Goal: Task Accomplishment & Management: Manage account settings

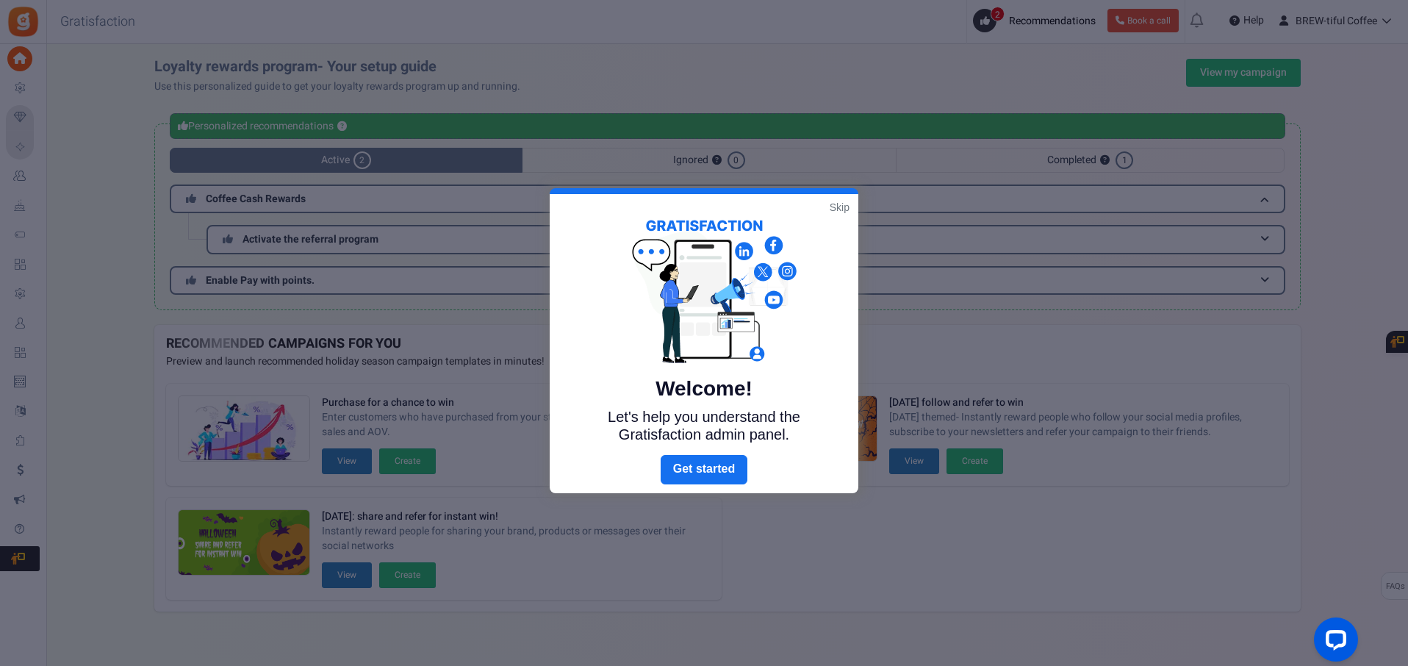
click at [840, 207] on link "Skip" at bounding box center [839, 207] width 20 height 15
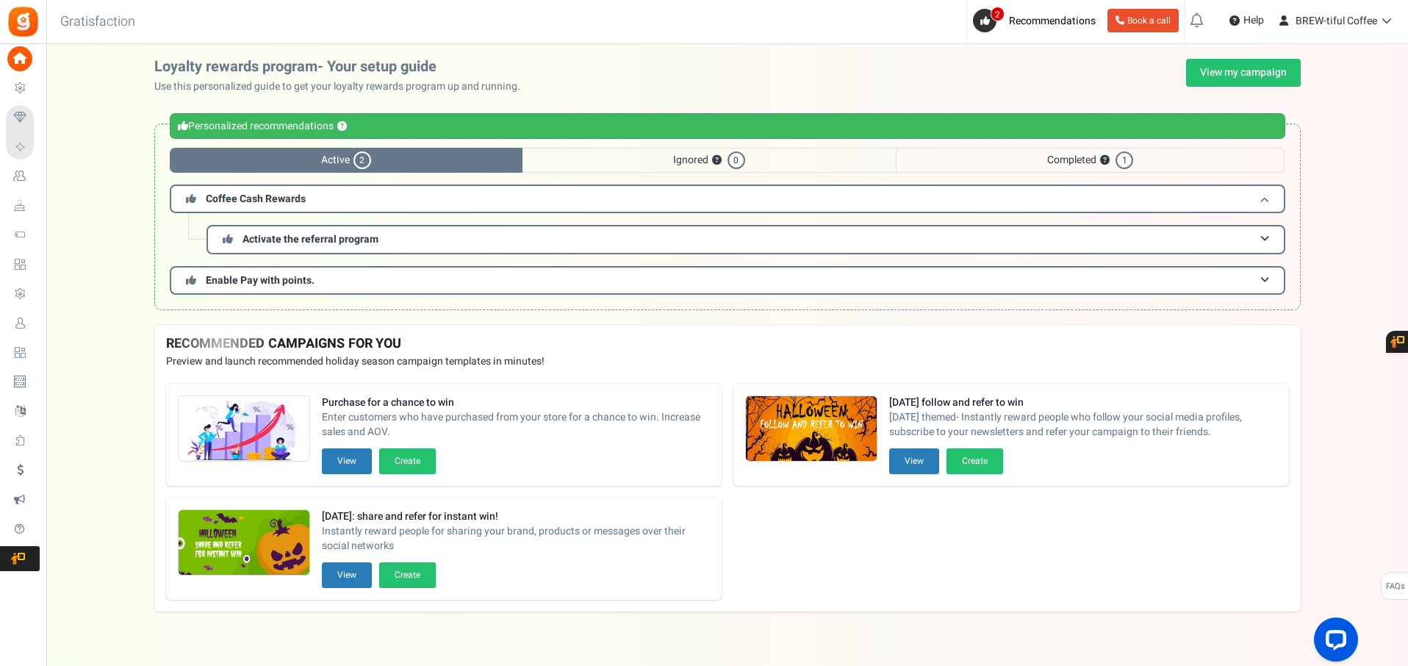
click at [418, 201] on h3 "Coffee Cash Rewards" at bounding box center [727, 198] width 1115 height 29
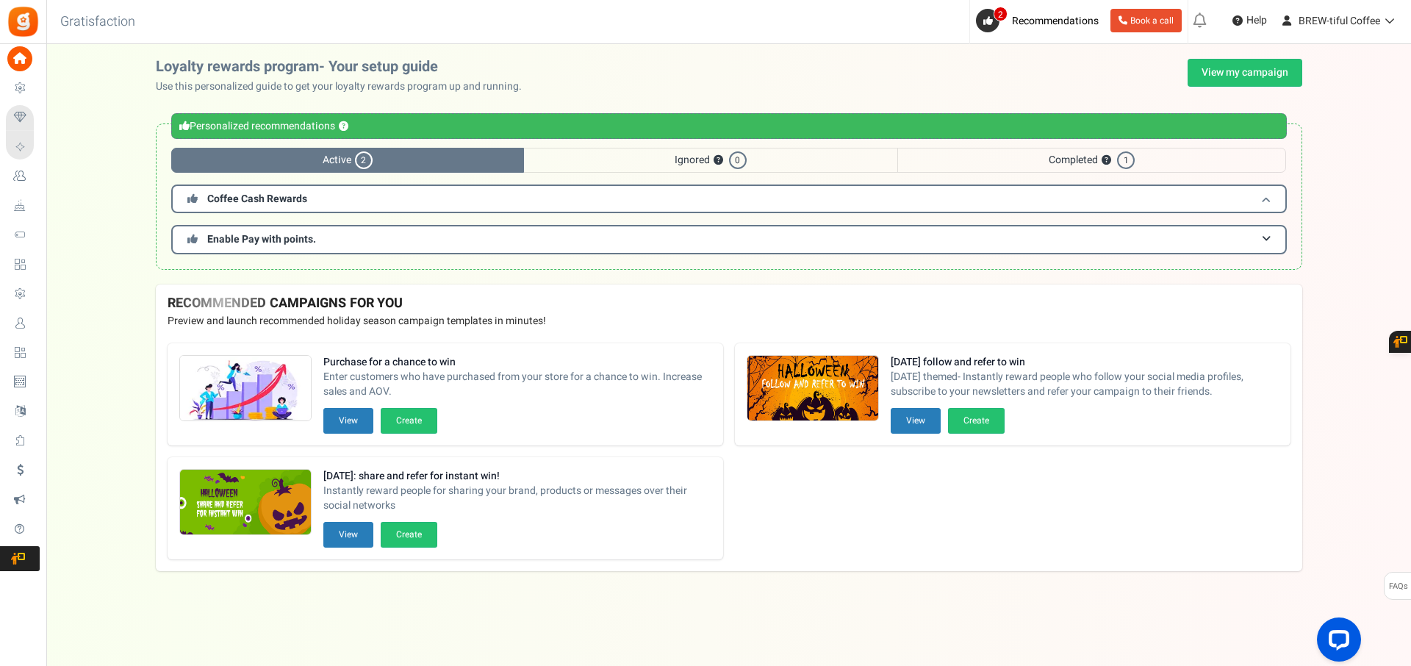
click at [418, 201] on h3 "Coffee Cash Rewards" at bounding box center [728, 198] width 1115 height 29
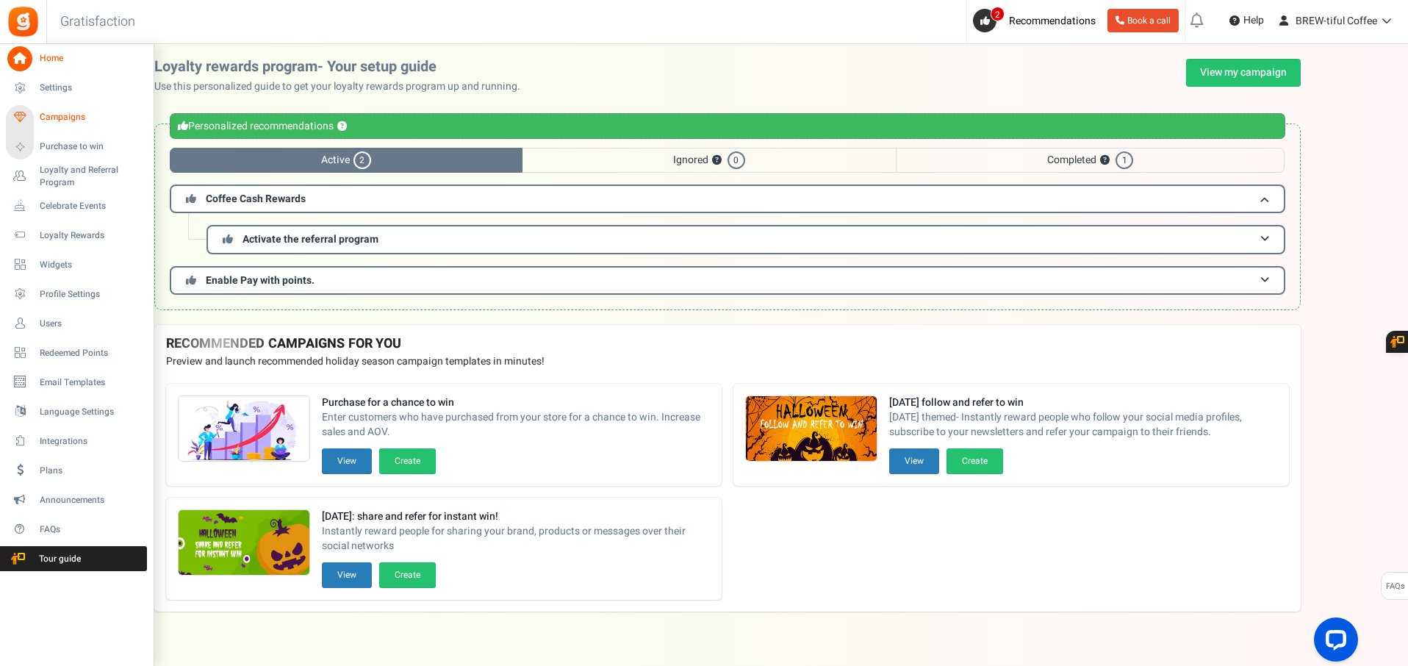
click at [64, 118] on span "Campaigns" at bounding box center [91, 117] width 103 height 12
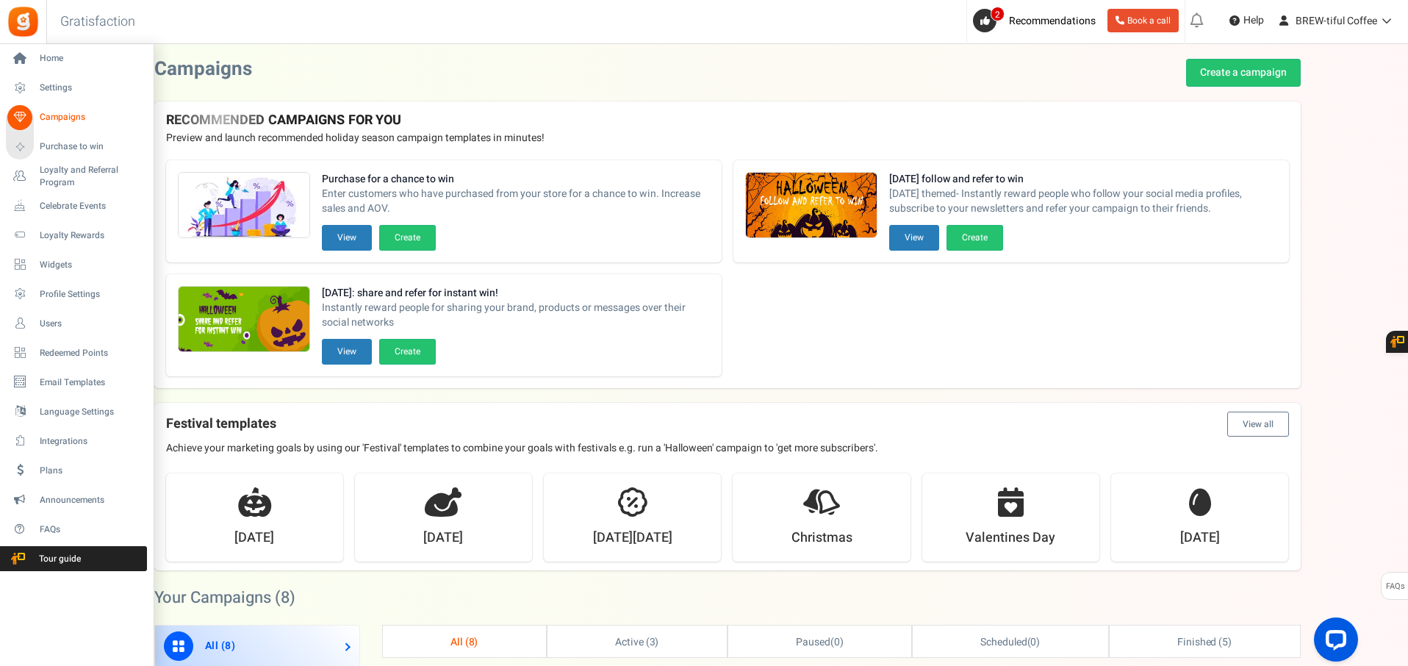
scroll to position [1, 0]
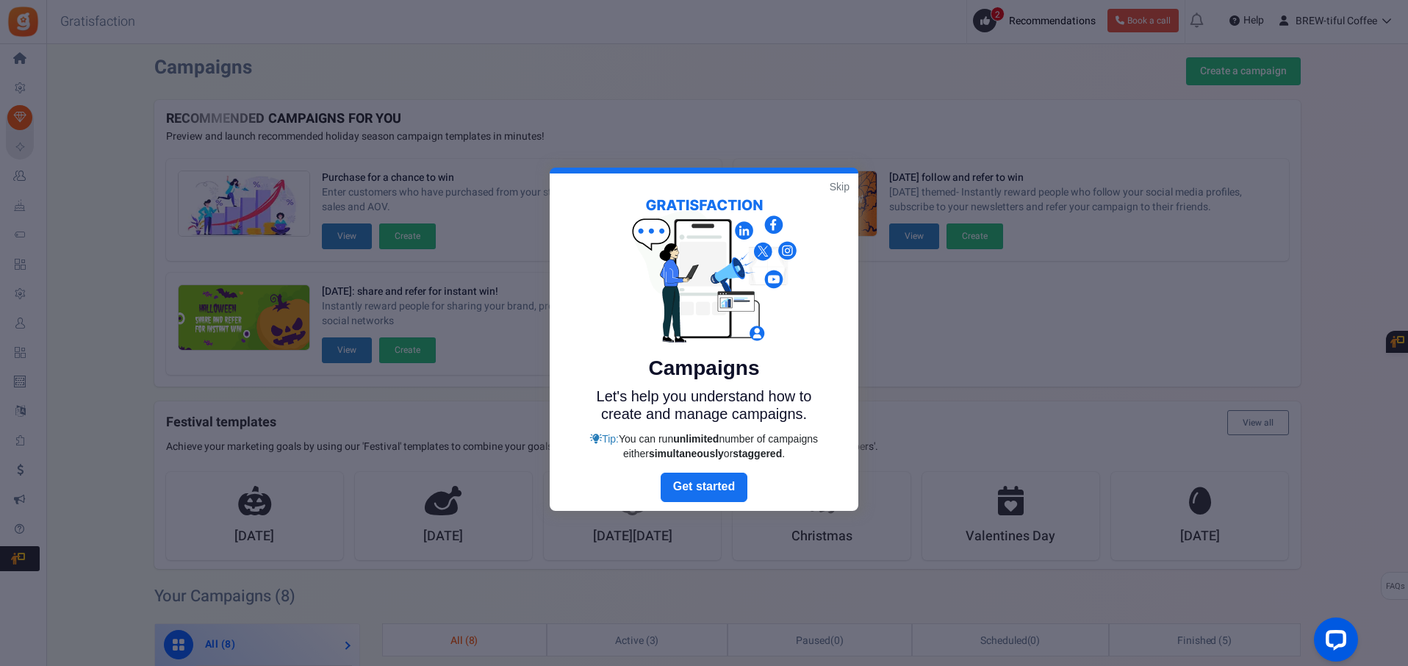
click at [838, 189] on link "Skip" at bounding box center [839, 186] width 20 height 15
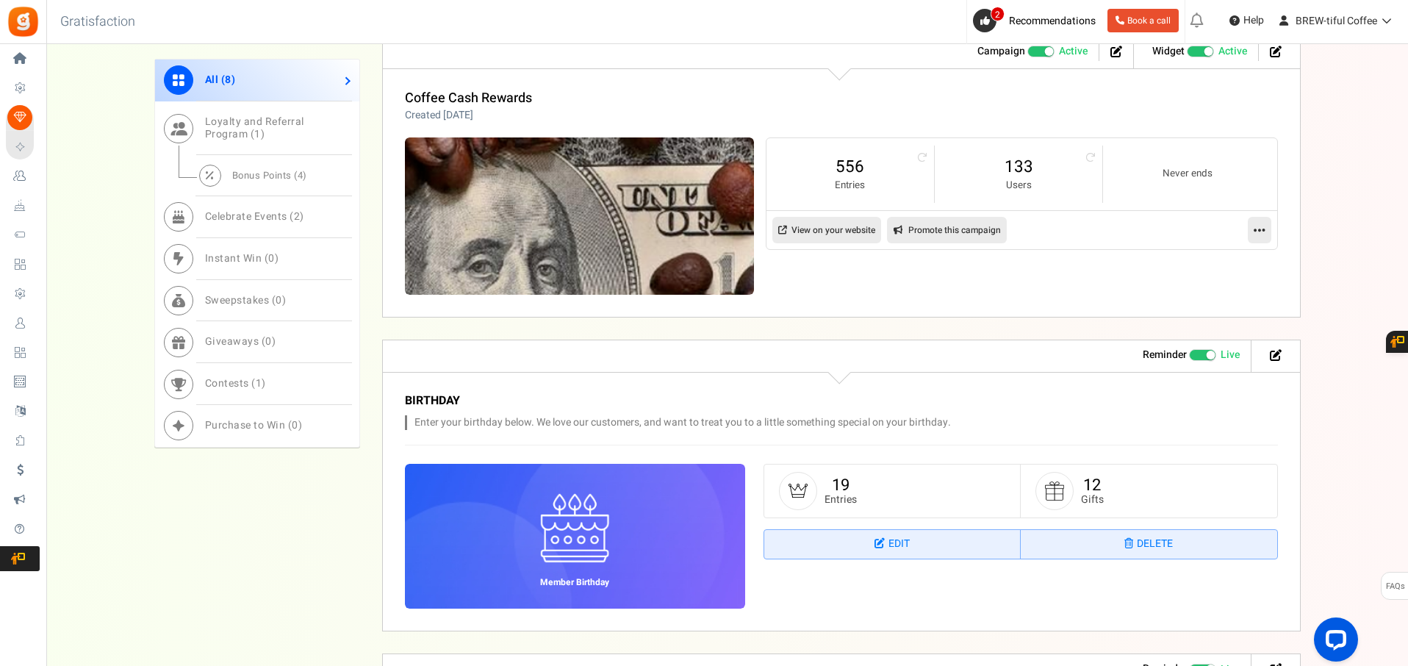
scroll to position [225, 0]
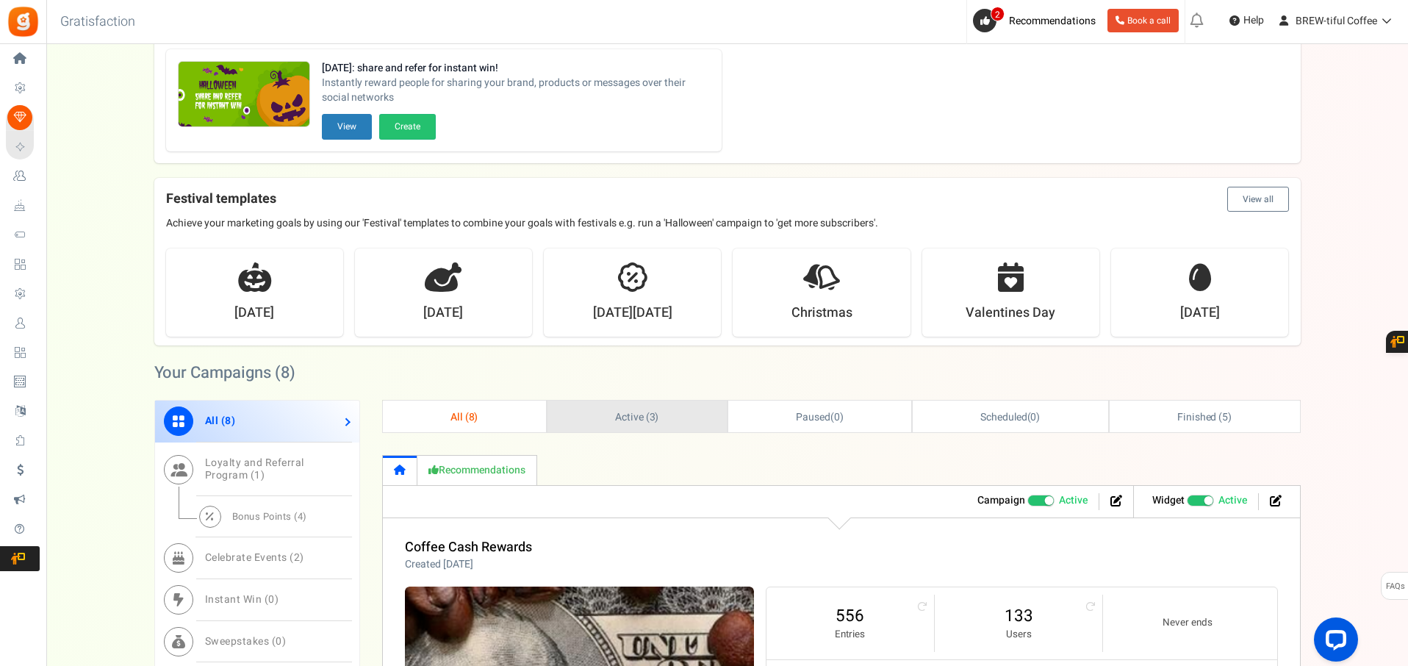
click at [641, 413] on span "Active ( 3 )" at bounding box center [637, 416] width 44 height 15
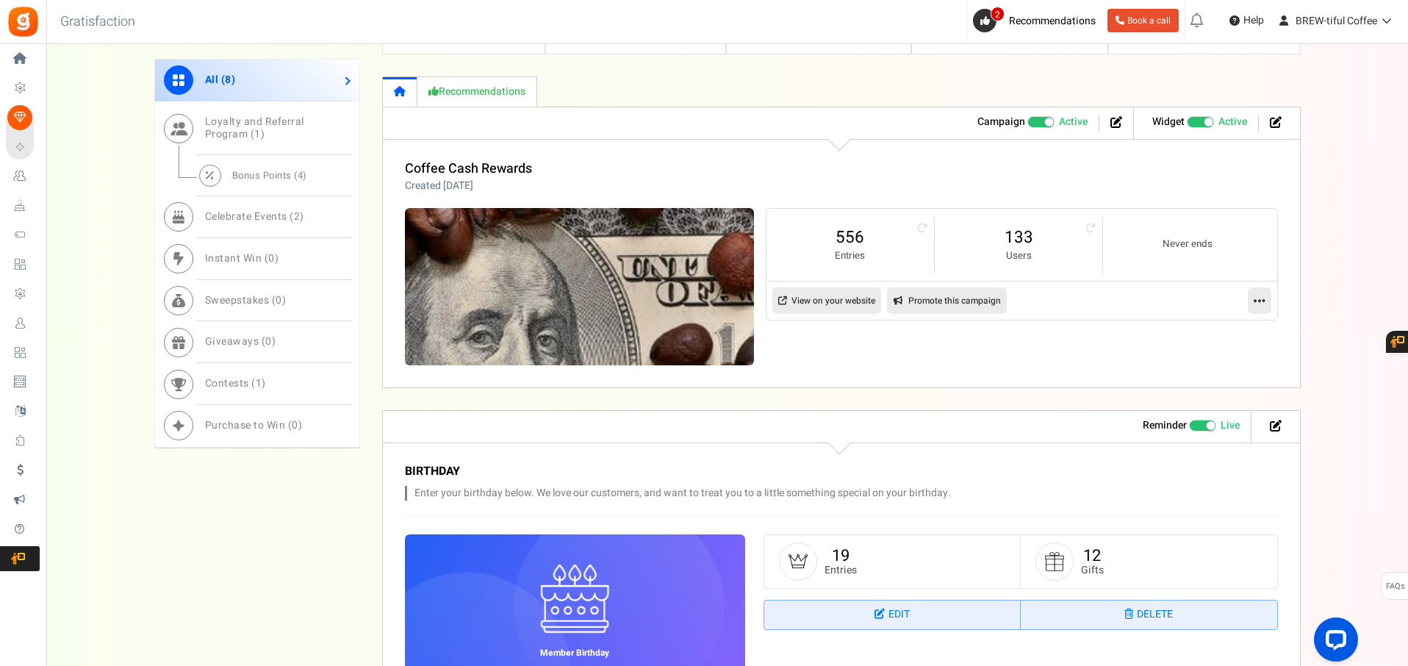
scroll to position [591, 0]
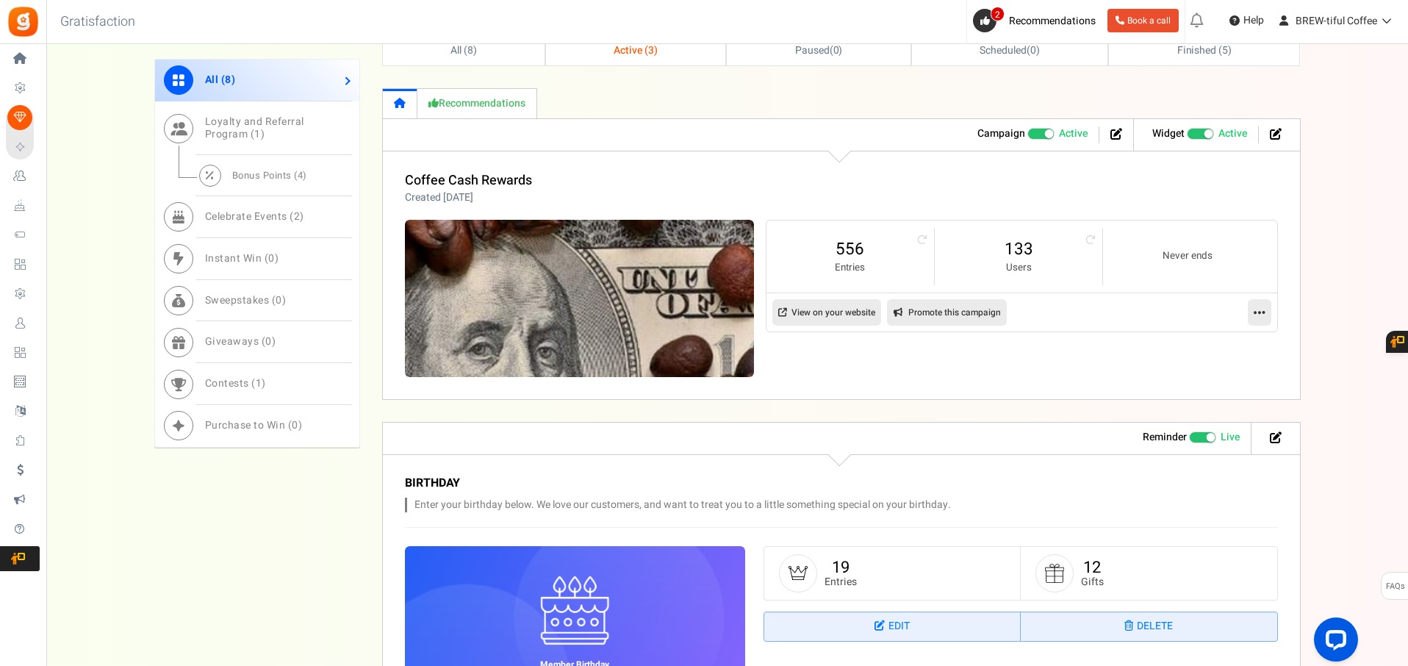
click at [839, 308] on link "View on your website" at bounding box center [826, 312] width 109 height 26
click at [1267, 314] on link at bounding box center [1260, 312] width 24 height 26
click at [1207, 341] on link "Edit" at bounding box center [1212, 347] width 109 height 27
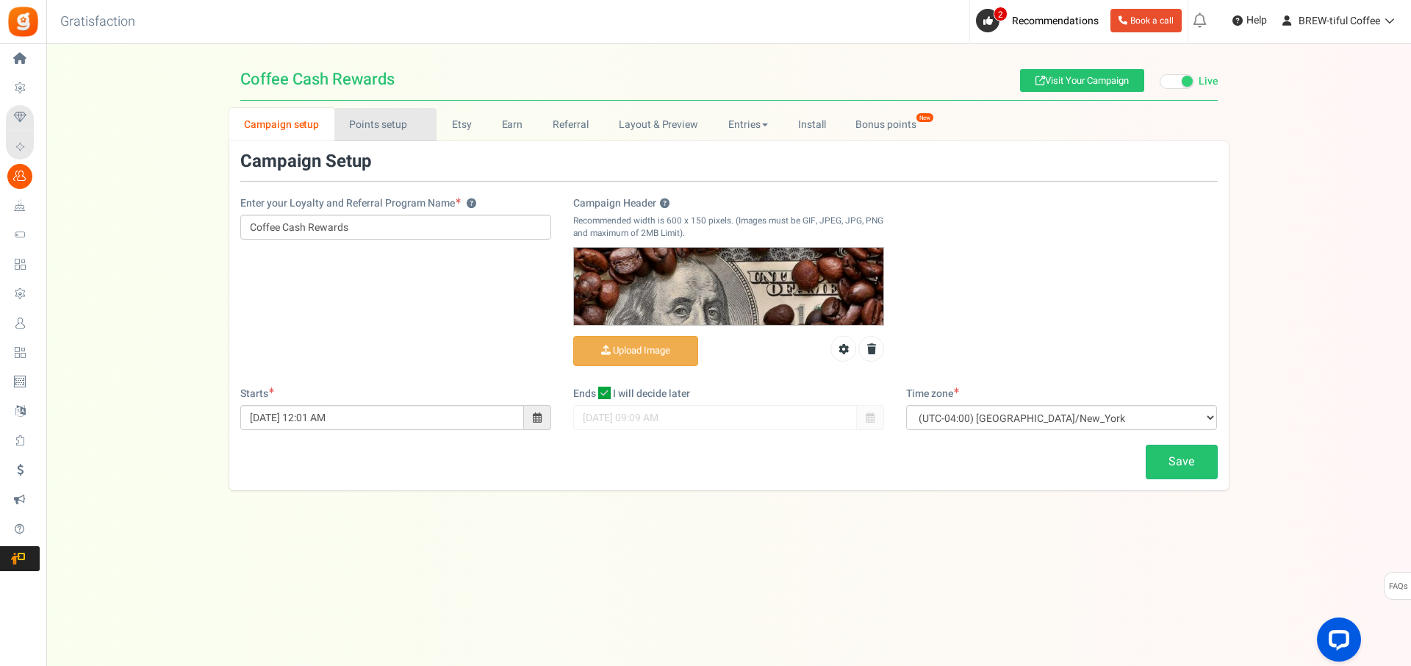
click at [394, 129] on link "Points setup New" at bounding box center [385, 124] width 102 height 33
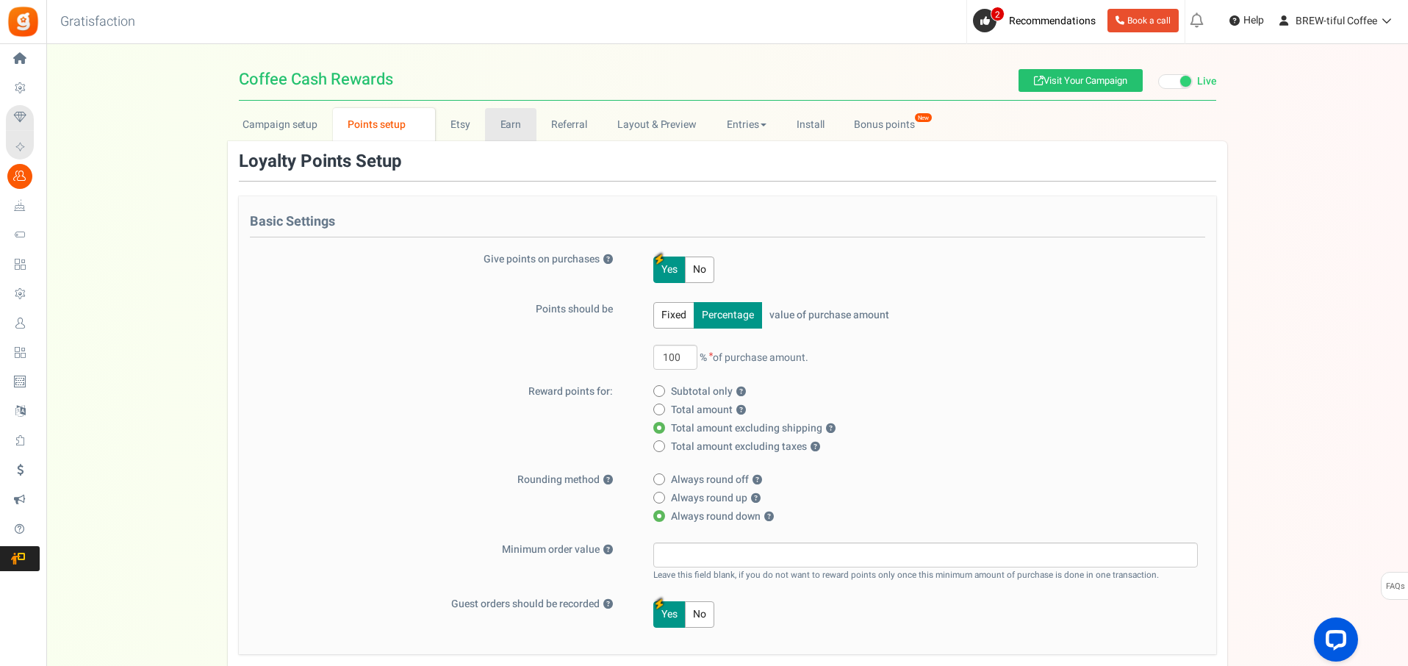
click at [518, 126] on link "Earn" at bounding box center [510, 124] width 51 height 33
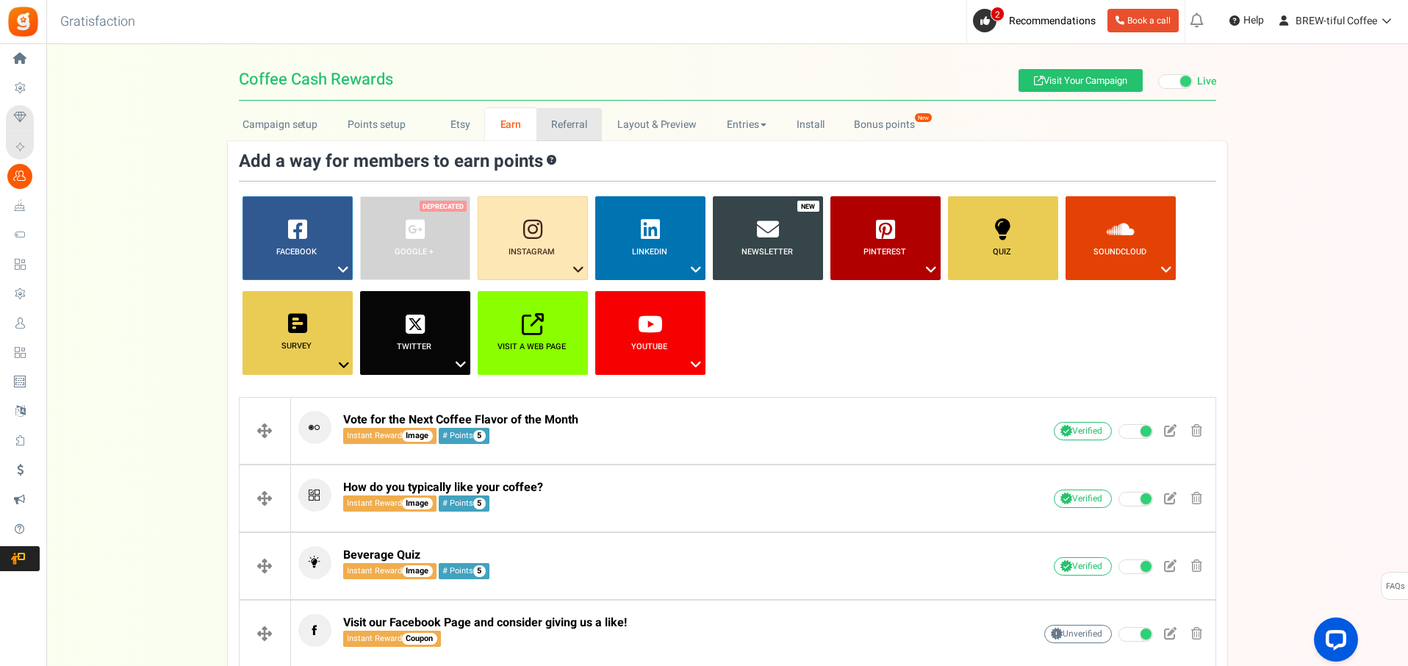
click at [567, 123] on link "Referral" at bounding box center [569, 124] width 66 height 33
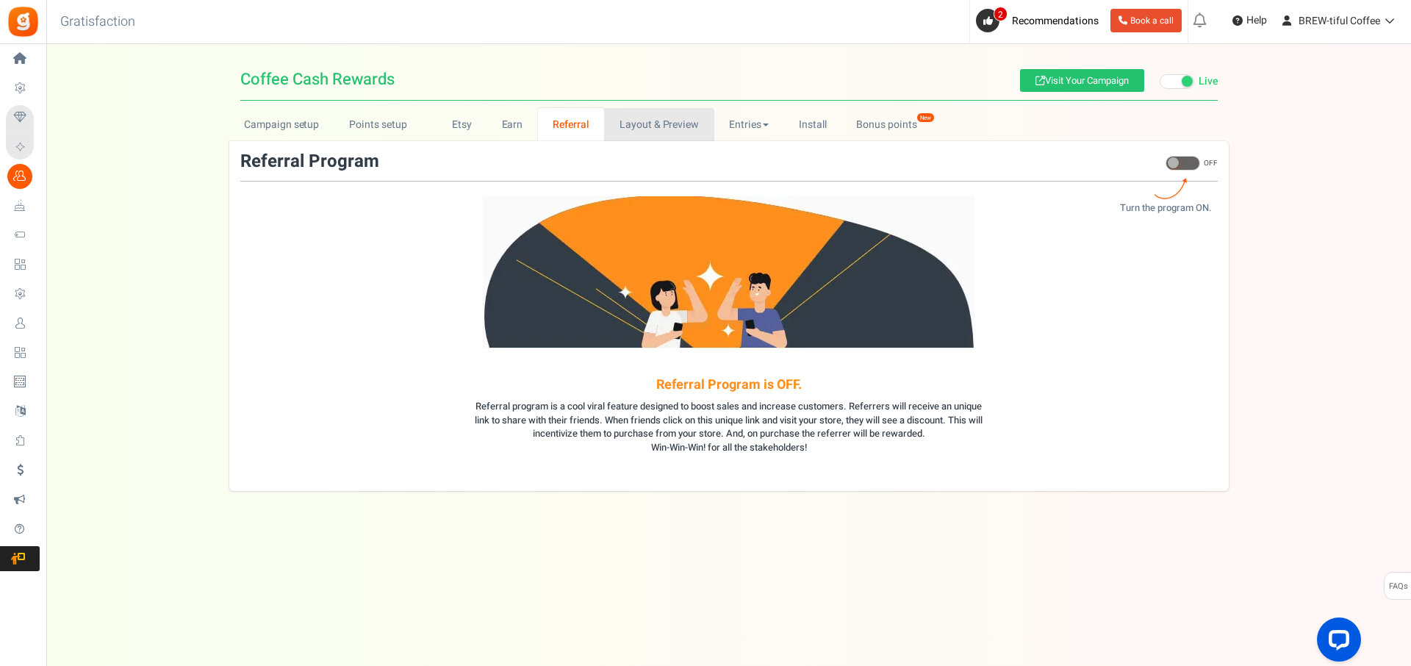
click at [675, 125] on link "Layout & Preview" at bounding box center [658, 124] width 109 height 33
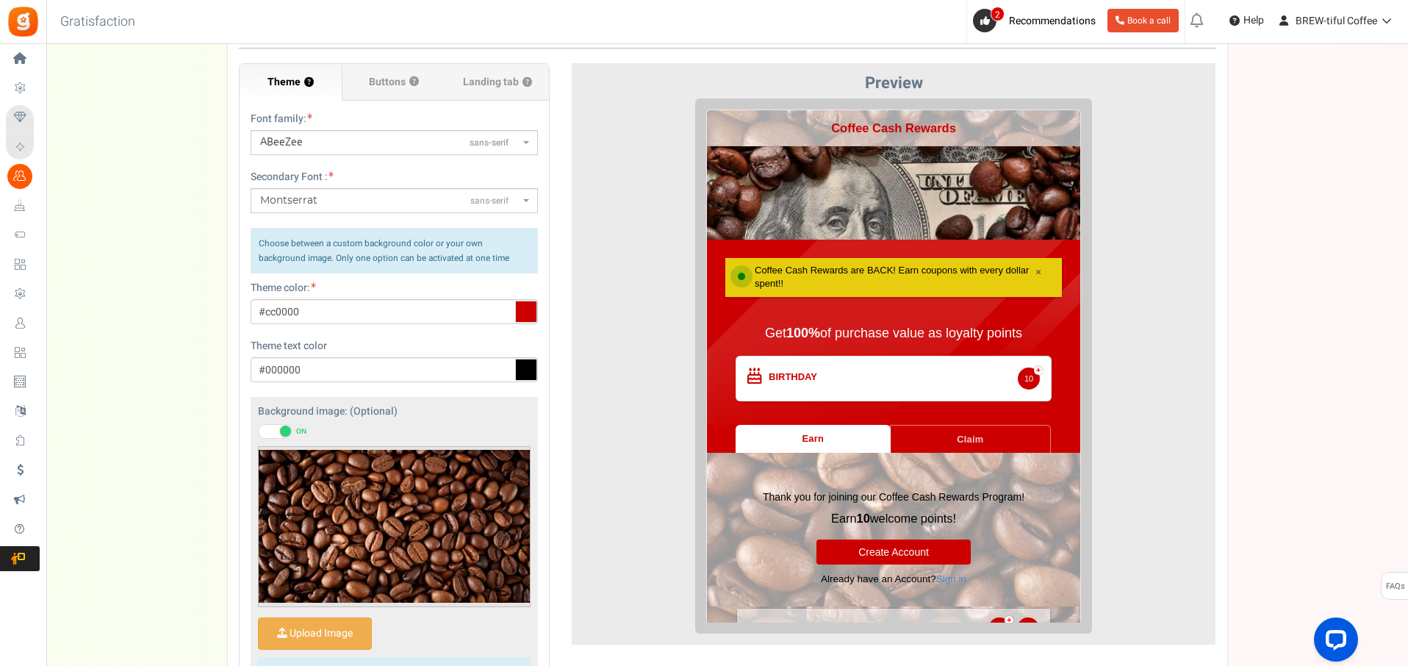
scroll to position [132, 0]
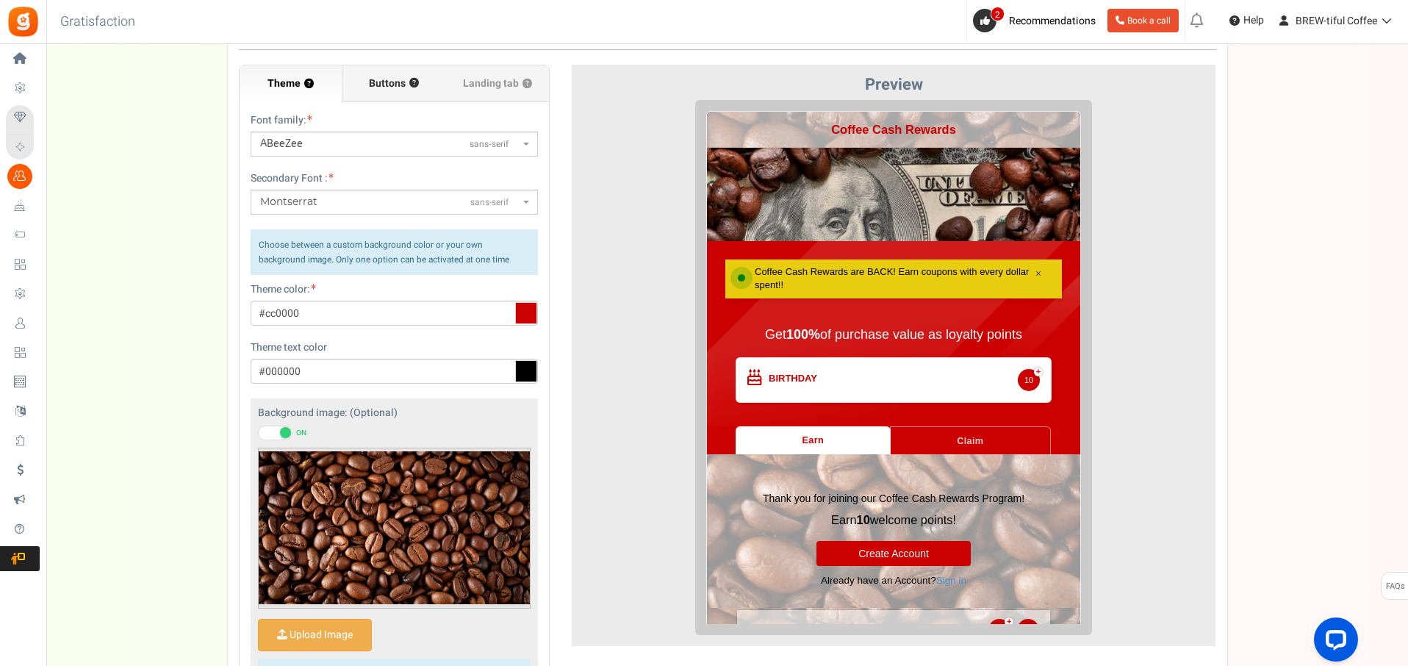
click at [385, 87] on span "Buttons" at bounding box center [387, 83] width 37 height 15
click at [0, 0] on input "Buttons ?" at bounding box center [0, 0] width 0 height 0
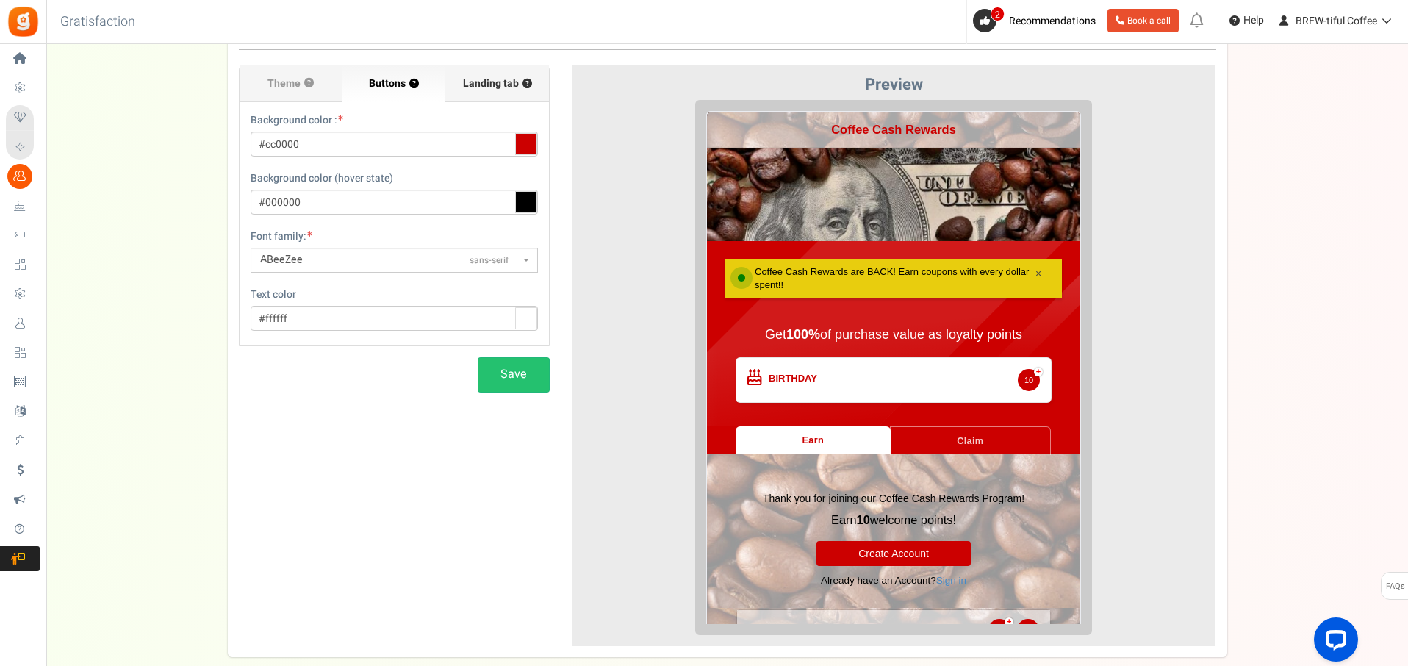
click at [479, 84] on span "Landing tab ?" at bounding box center [497, 83] width 69 height 15
click at [0, 0] on input "Landing tab ?" at bounding box center [0, 0] width 0 height 0
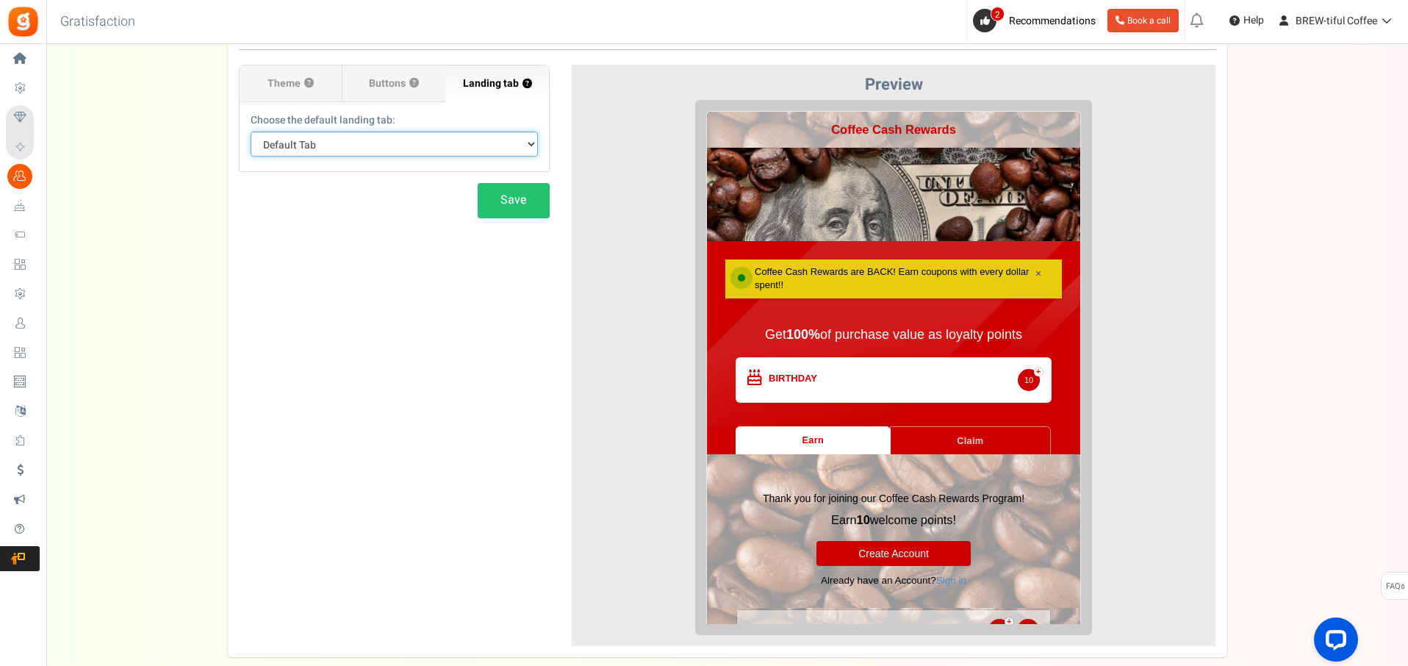
click at [415, 143] on select "Default Tab Earn Claim" at bounding box center [394, 144] width 287 height 25
click at [289, 83] on span "Theme" at bounding box center [283, 83] width 33 height 15
click at [0, 0] on input "Theme ?" at bounding box center [0, 0] width 0 height 0
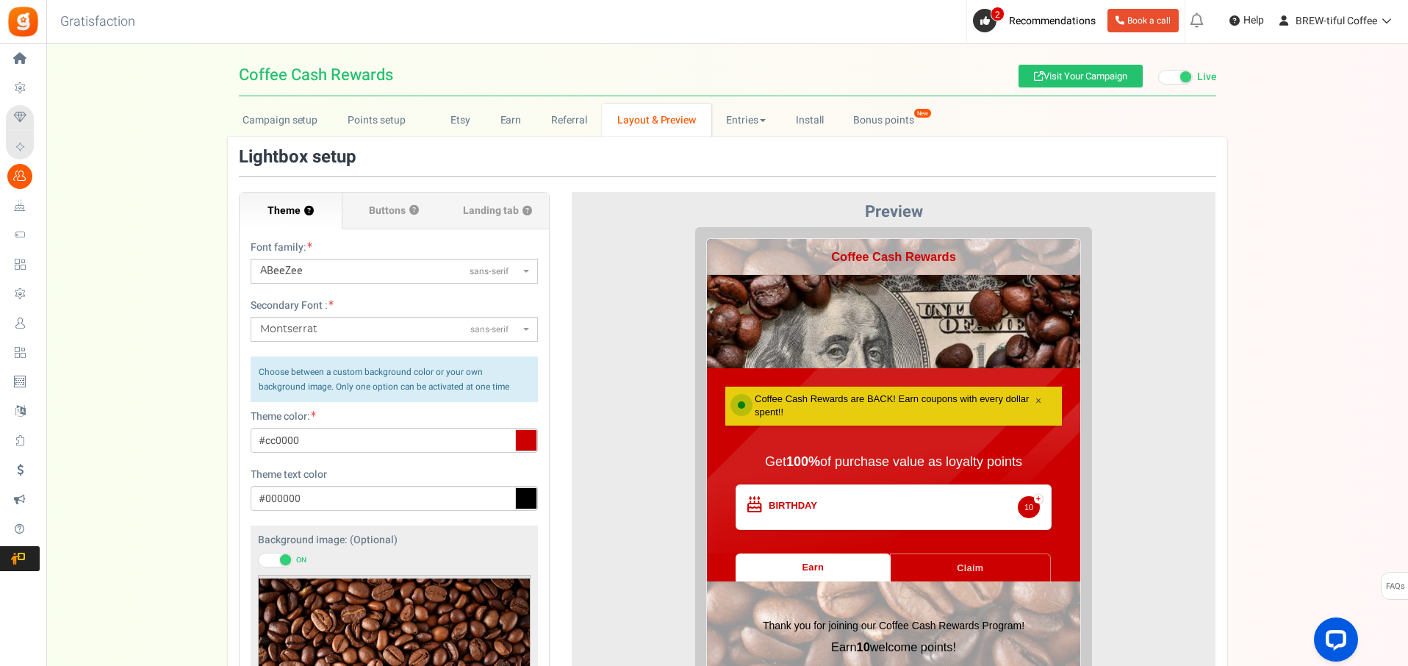
scroll to position [0, 0]
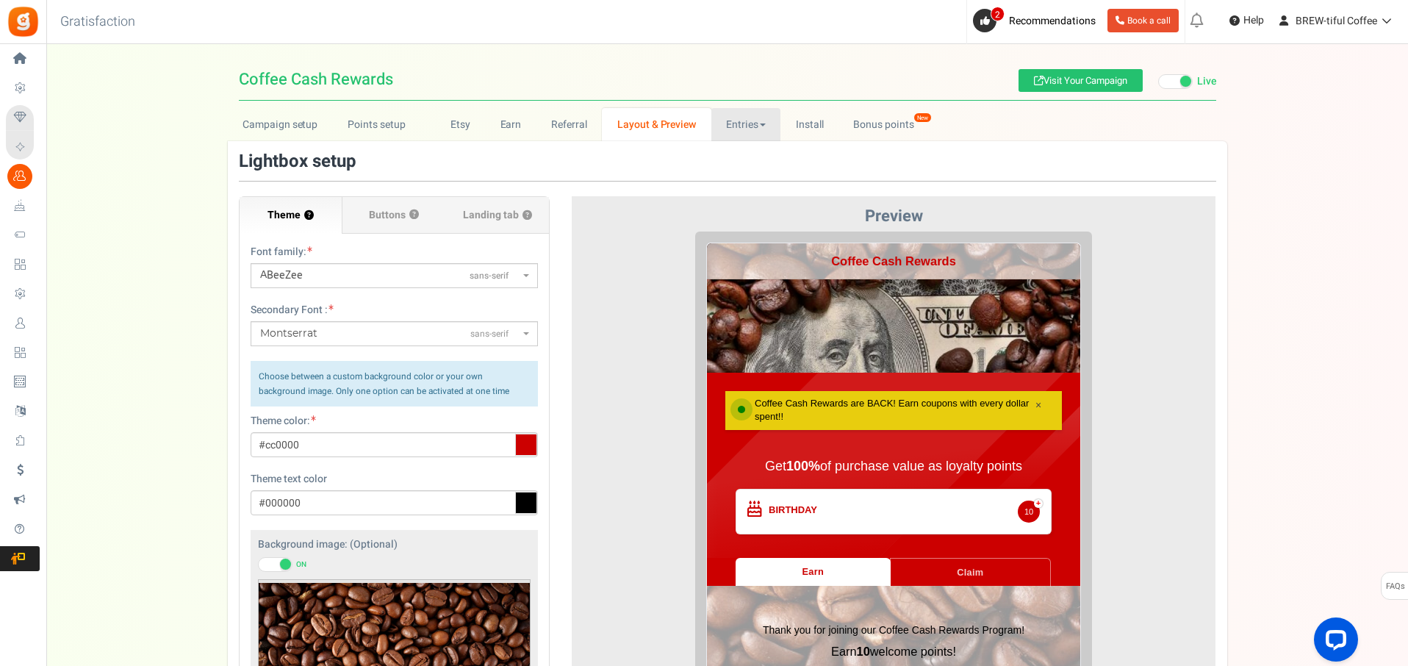
click at [750, 125] on link "Entries" at bounding box center [746, 124] width 70 height 33
click at [744, 161] on link "Entries" at bounding box center [770, 156] width 118 height 21
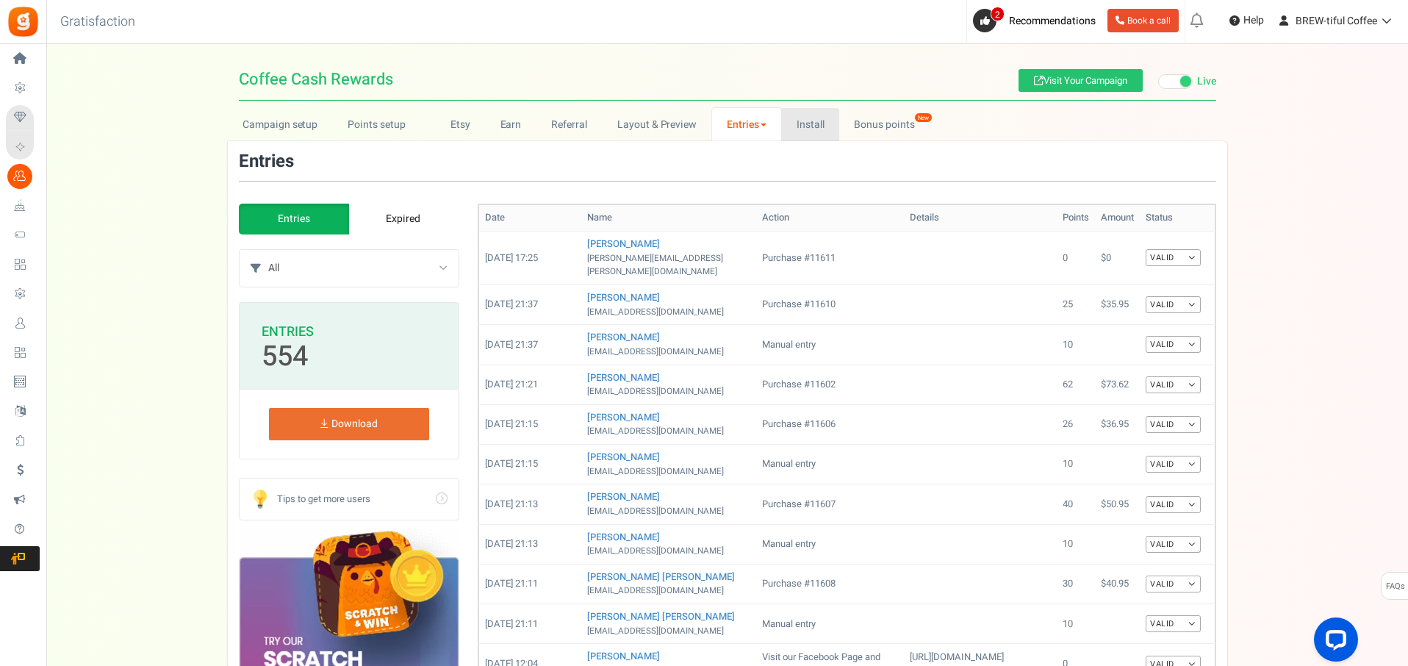
click at [797, 129] on link "Install" at bounding box center [810, 124] width 58 height 33
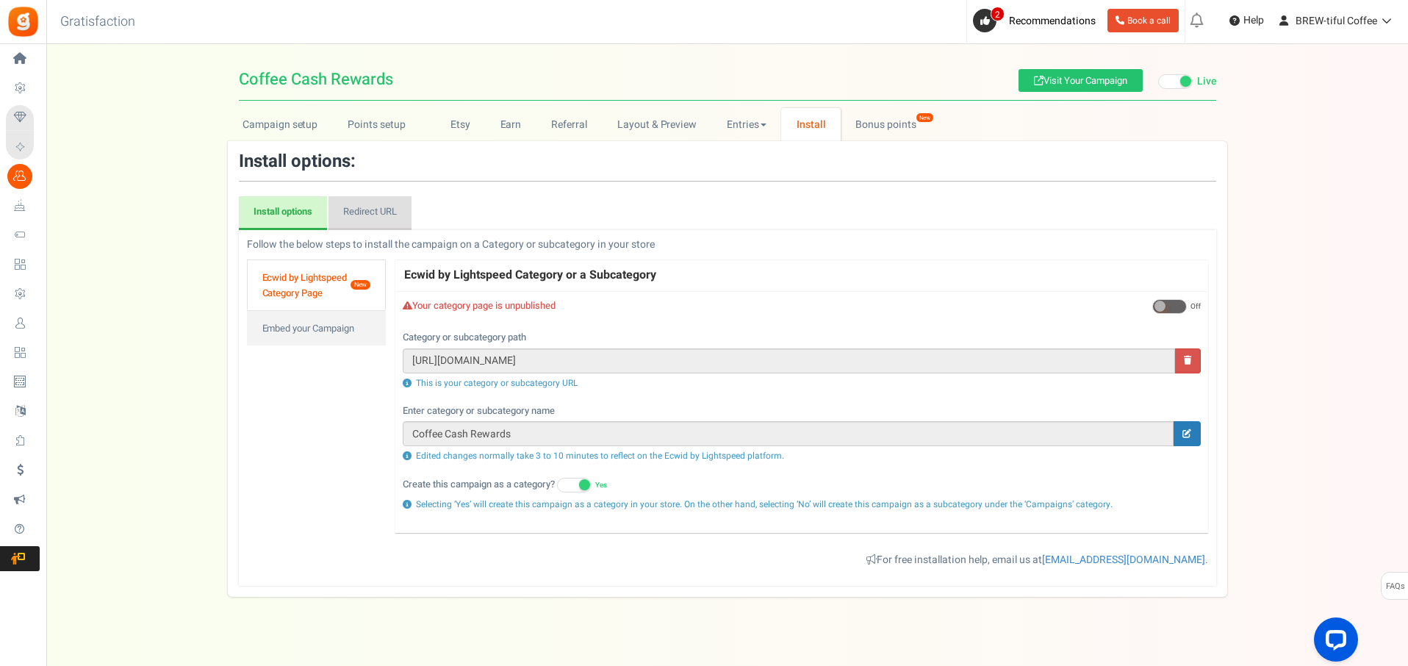
click at [376, 209] on link "Redirect URL" at bounding box center [369, 213] width 83 height 34
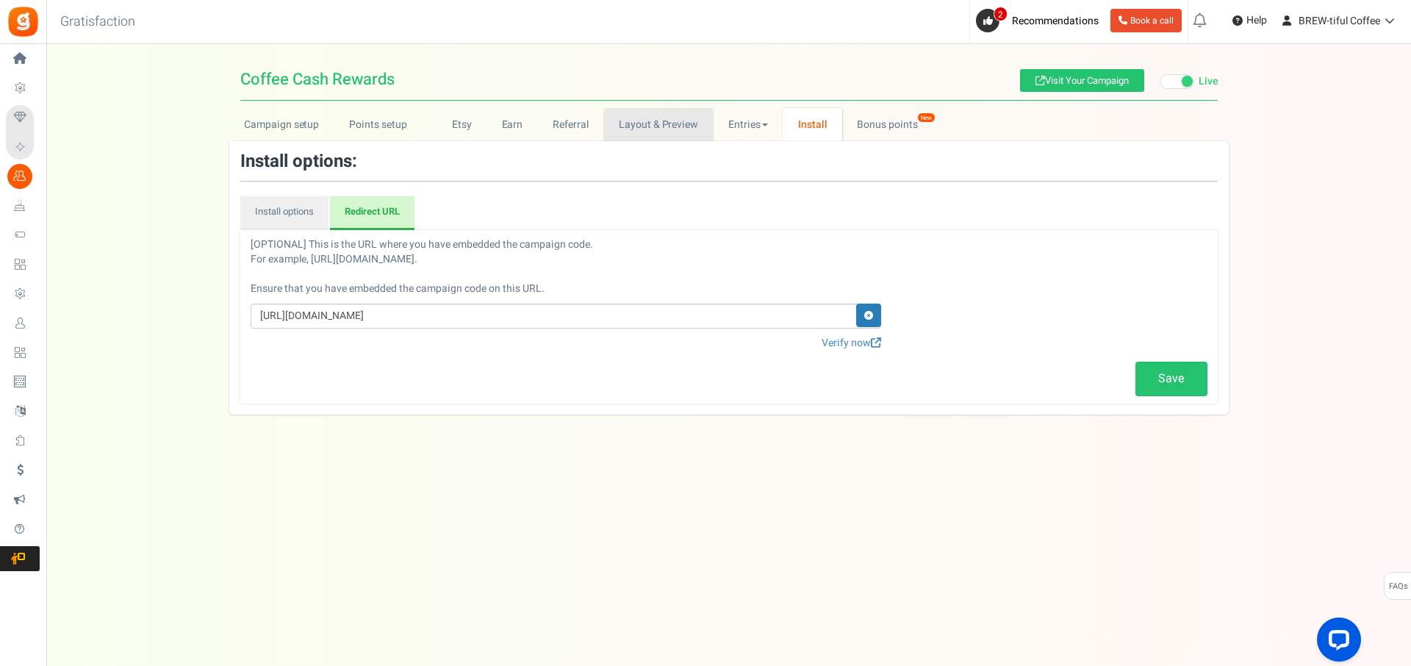
click at [630, 120] on link "Layout & Preview" at bounding box center [657, 124] width 109 height 33
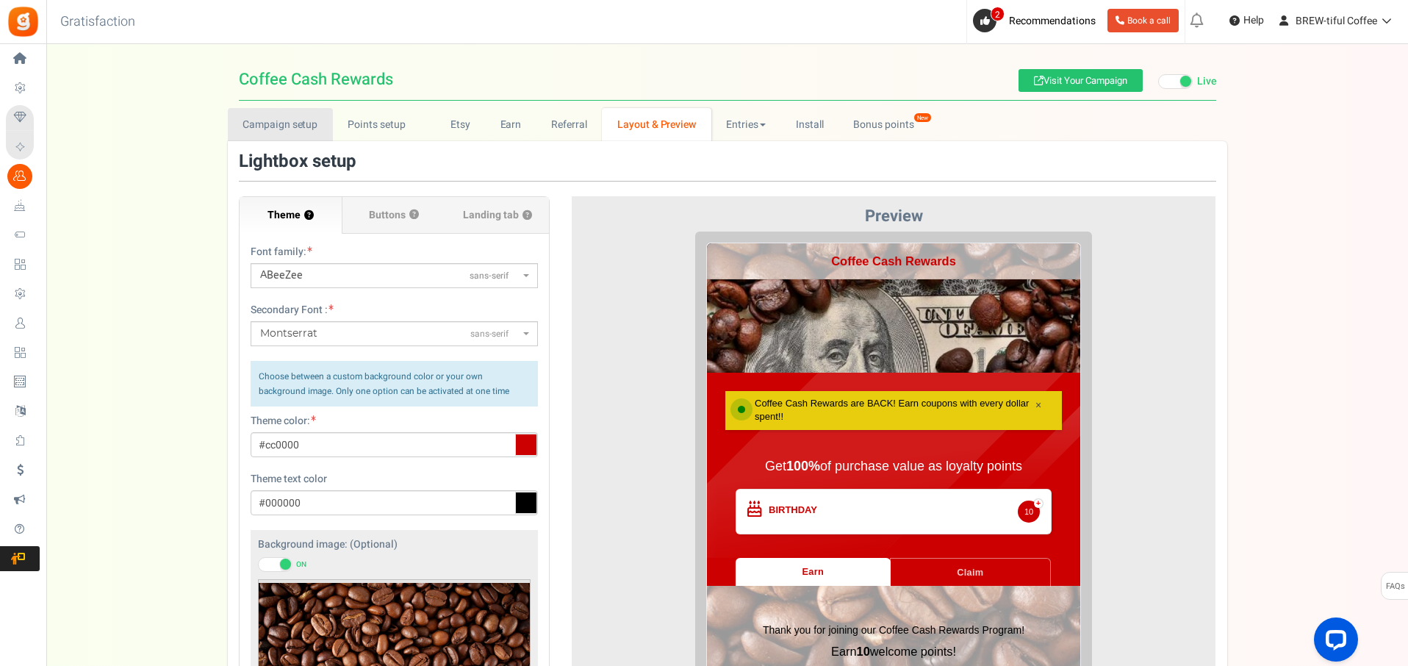
click at [273, 134] on link "Campaign setup" at bounding box center [280, 124] width 105 height 33
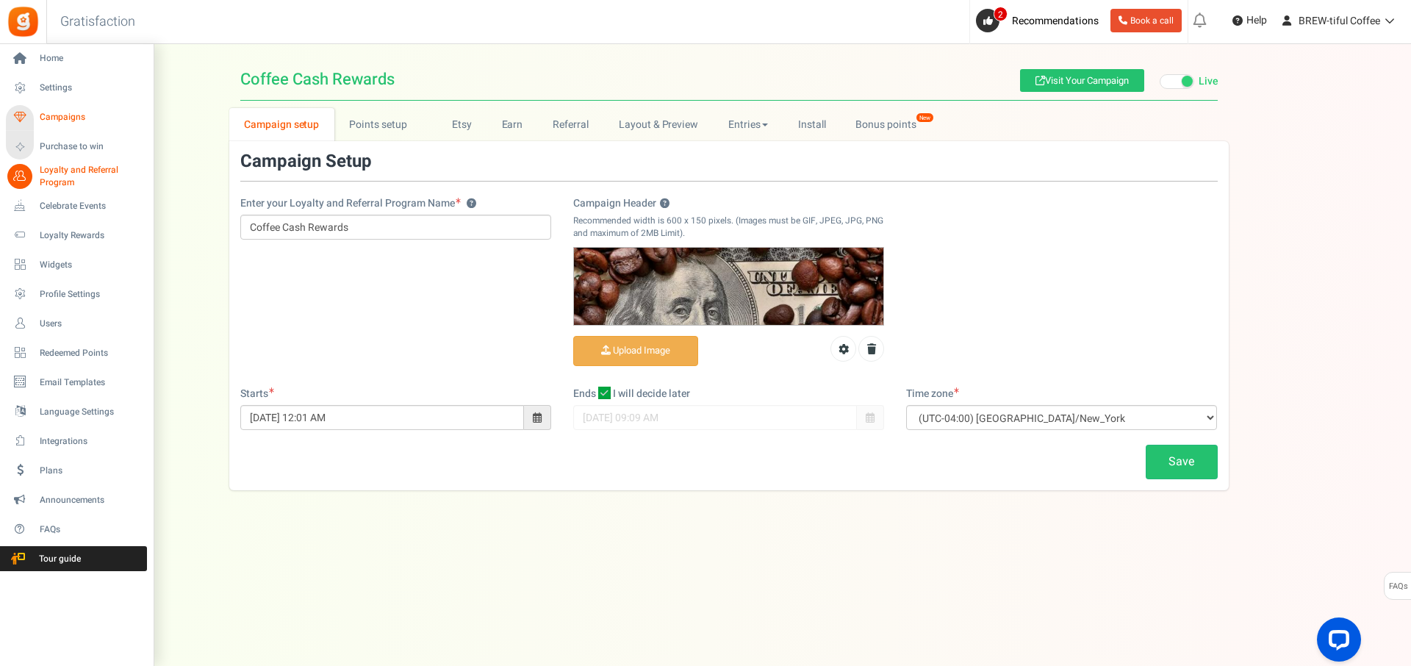
click at [59, 118] on span "Campaigns" at bounding box center [91, 117] width 103 height 12
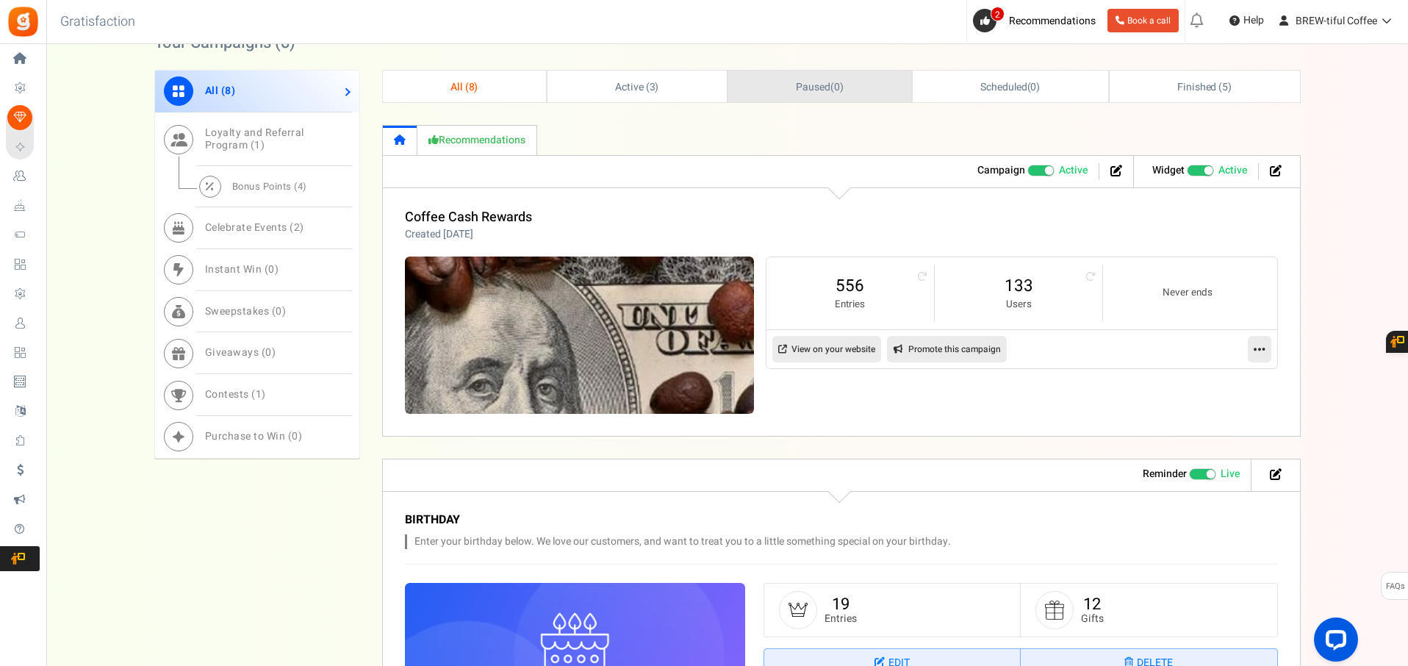
scroll to position [561, 0]
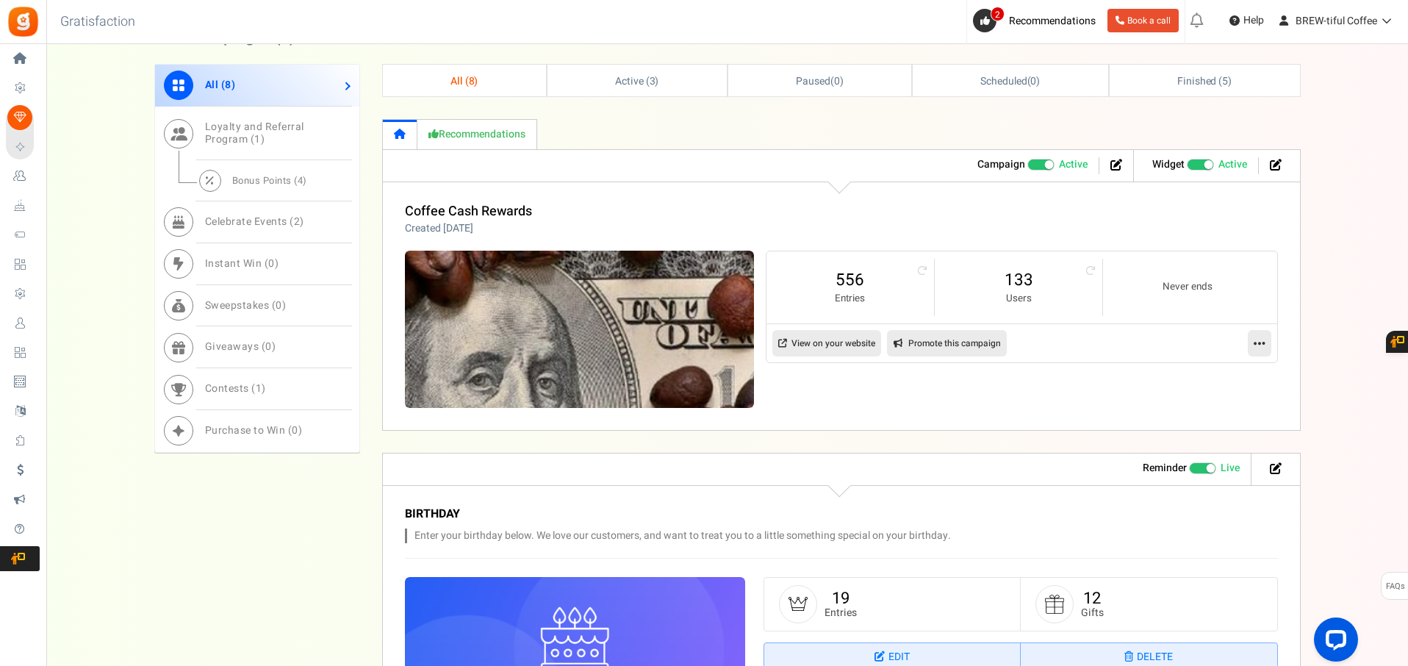
click at [1261, 341] on icon at bounding box center [1259, 342] width 12 height 13
click at [1192, 376] on link "Edit" at bounding box center [1212, 378] width 109 height 27
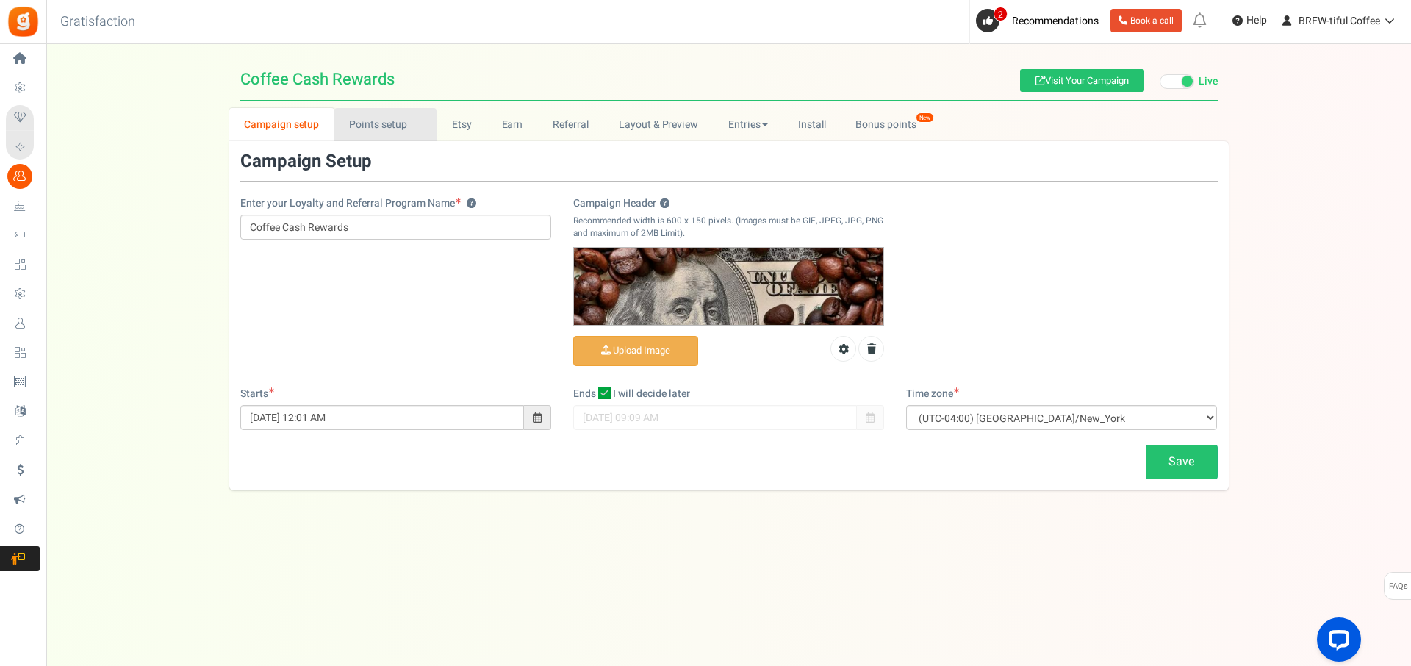
click at [386, 131] on link "Points setup New" at bounding box center [385, 124] width 102 height 33
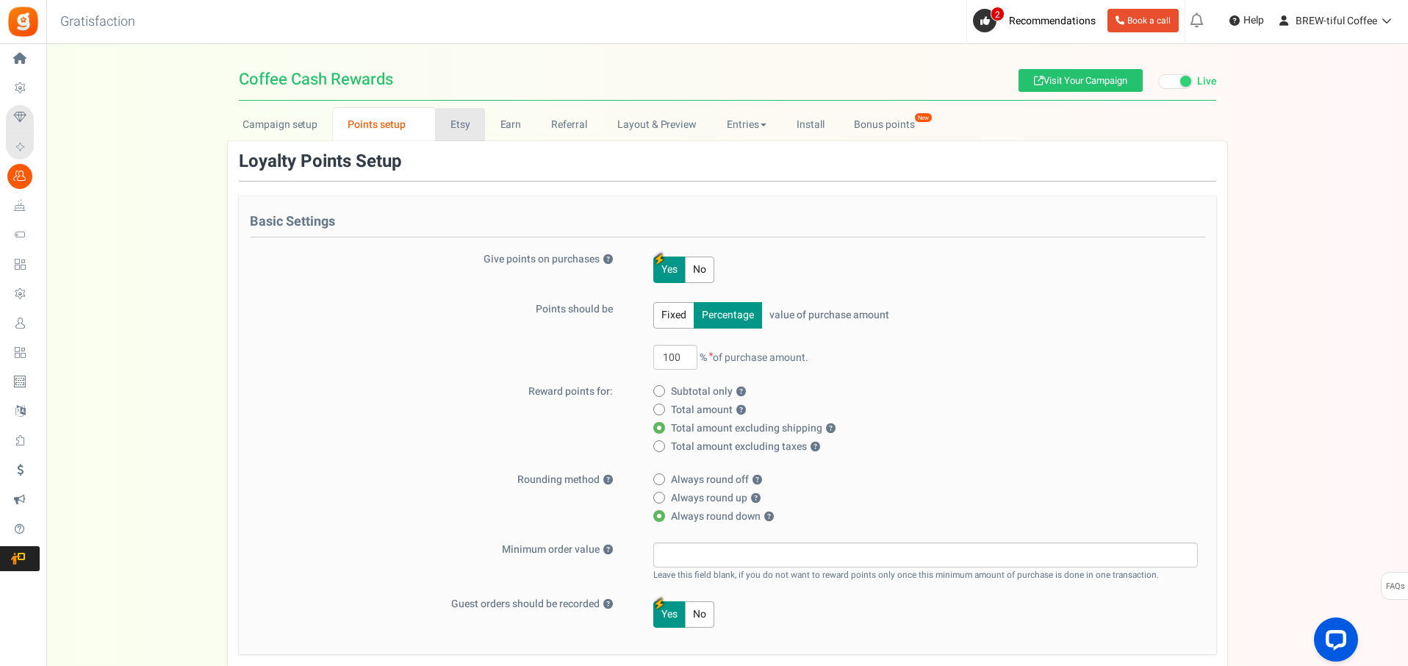
click at [460, 128] on link "Etsy" at bounding box center [460, 124] width 50 height 33
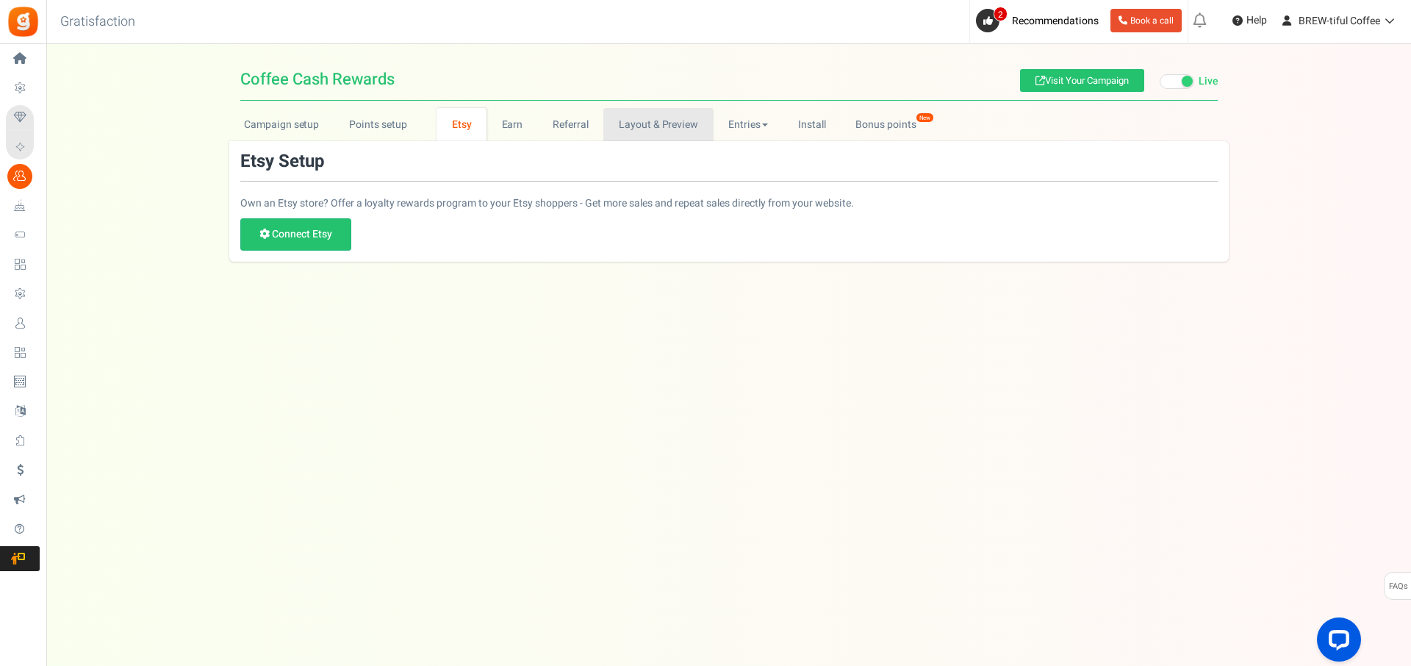
click at [683, 126] on link "Layout & Preview" at bounding box center [657, 124] width 109 height 33
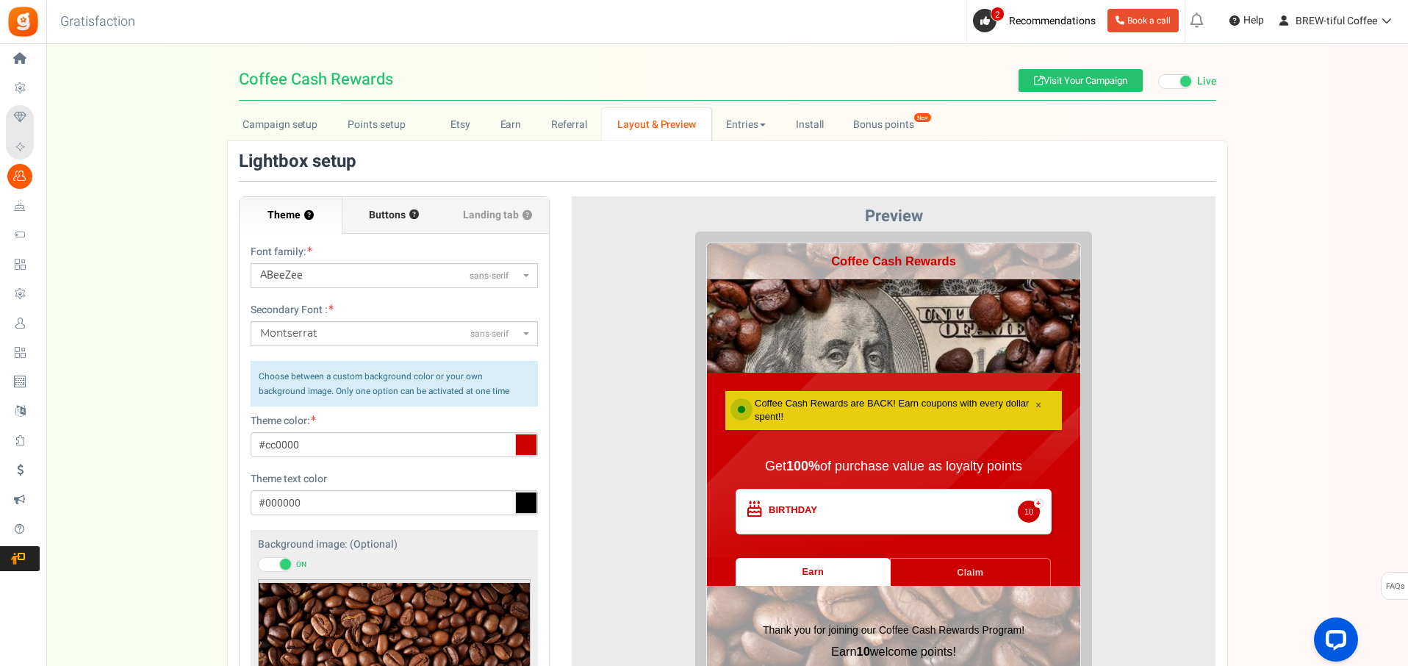
click at [374, 215] on span "Buttons" at bounding box center [387, 215] width 37 height 15
click at [0, 0] on input "Buttons ?" at bounding box center [0, 0] width 0 height 0
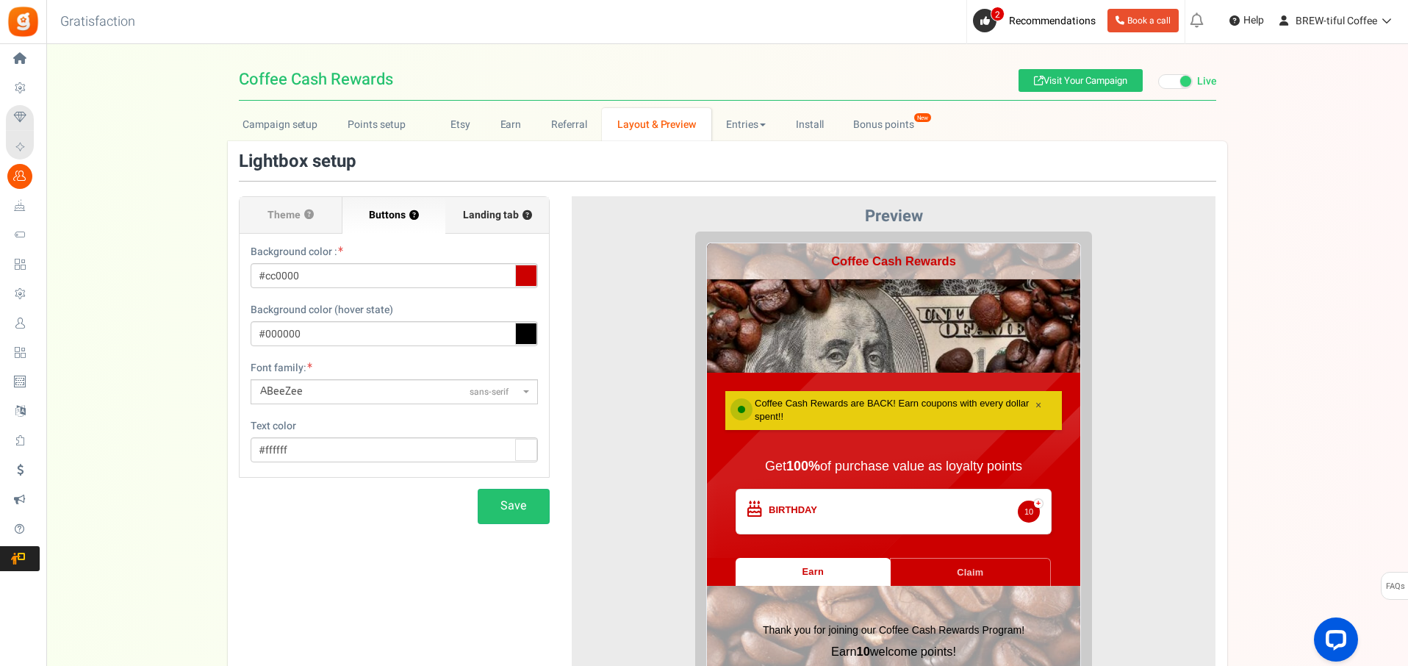
click at [480, 209] on span "Landing tab ?" at bounding box center [497, 215] width 69 height 15
click at [0, 0] on input "Landing tab ?" at bounding box center [0, 0] width 0 height 0
